Goal: Find specific page/section: Find specific page/section

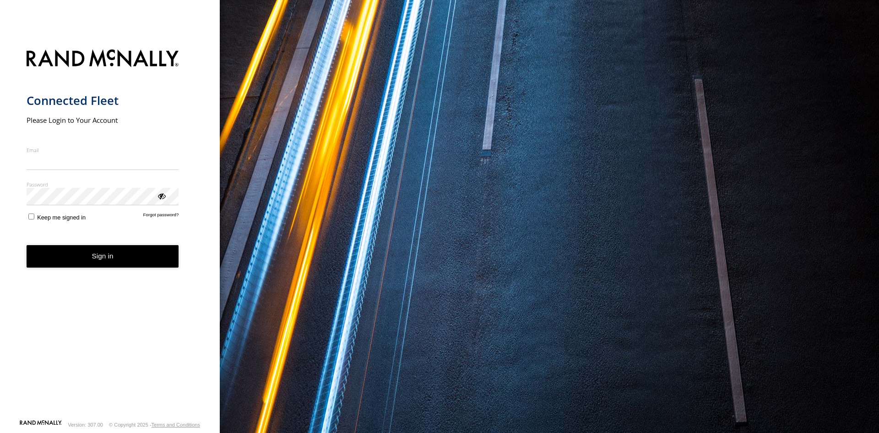
type input "**********"
click at [111, 264] on button "Sign in" at bounding box center [103, 256] width 152 height 22
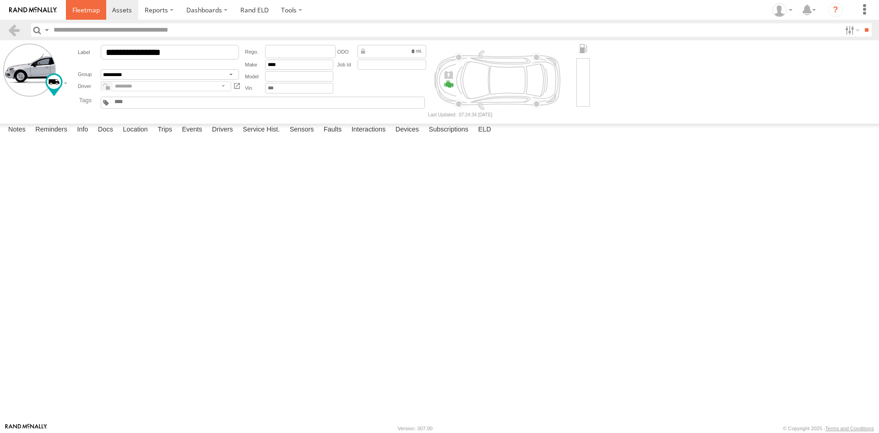
click at [74, 15] on link at bounding box center [86, 10] width 40 height 20
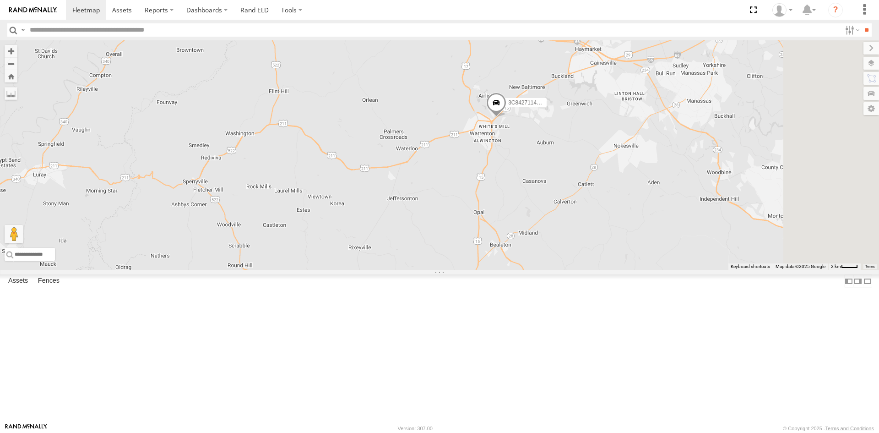
drag, startPoint x: 674, startPoint y: 94, endPoint x: 609, endPoint y: 298, distance: 213.8
click at [609, 270] on div "357660104512769 3C84271145B4" at bounding box center [439, 154] width 879 height 229
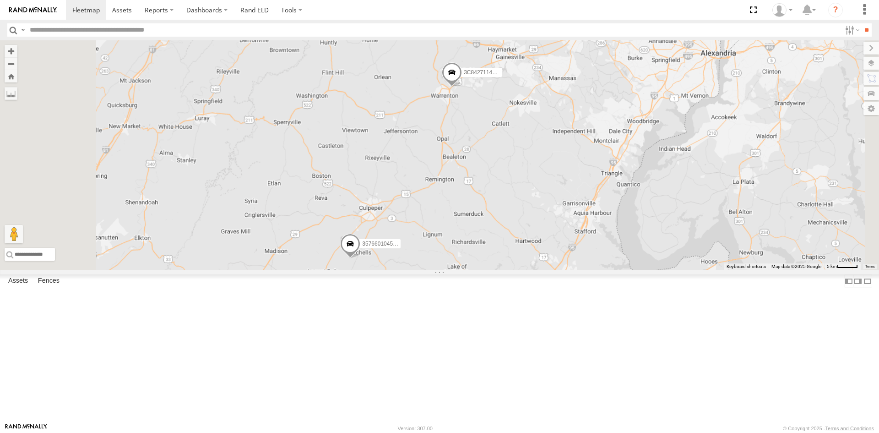
drag, startPoint x: 560, startPoint y: 346, endPoint x: 622, endPoint y: 229, distance: 133.0
click at [622, 229] on div "357660104512769 3C84271145B4" at bounding box center [439, 154] width 879 height 229
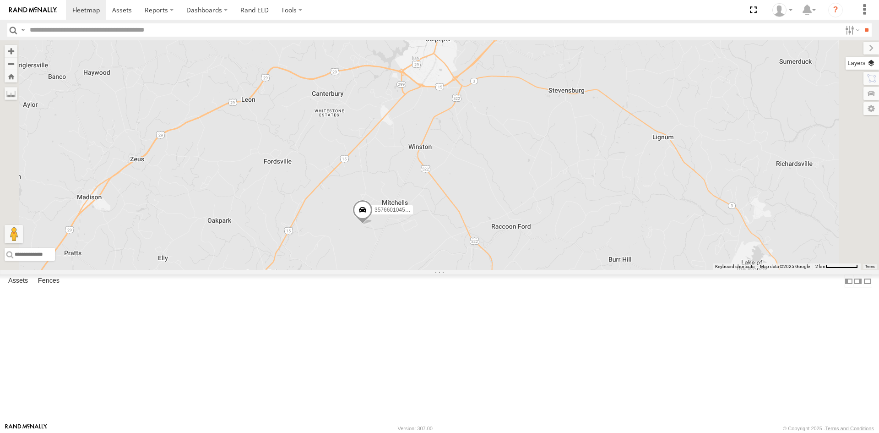
click at [873, 63] on label at bounding box center [862, 63] width 33 height 13
click at [0, 0] on span "Basemaps" at bounding box center [0, 0] width 0 height 0
click at [0, 0] on span "Satellite + Roadmap" at bounding box center [0, 0] width 0 height 0
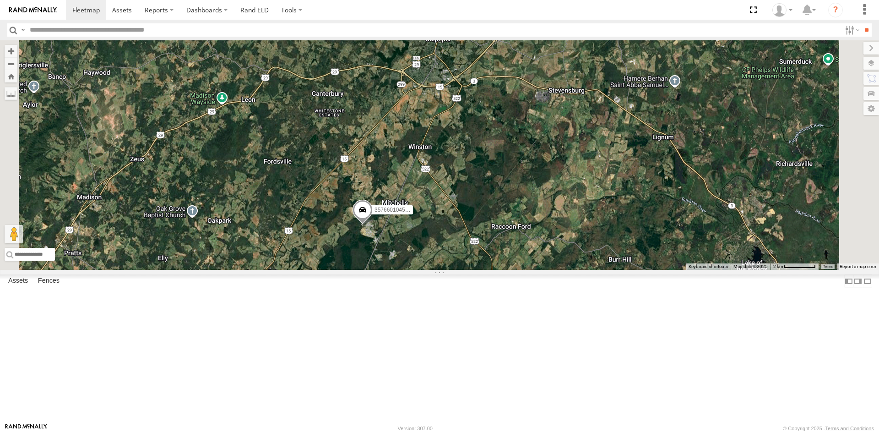
click at [630, 145] on div "357660104512769 3C84271145B4" at bounding box center [439, 154] width 879 height 229
click at [559, 254] on div "357660104512769 3C84271145B4" at bounding box center [439, 154] width 879 height 229
click at [0, 0] on link at bounding box center [0, 0] width 0 height 0
